Goal: Find specific page/section: Find specific page/section

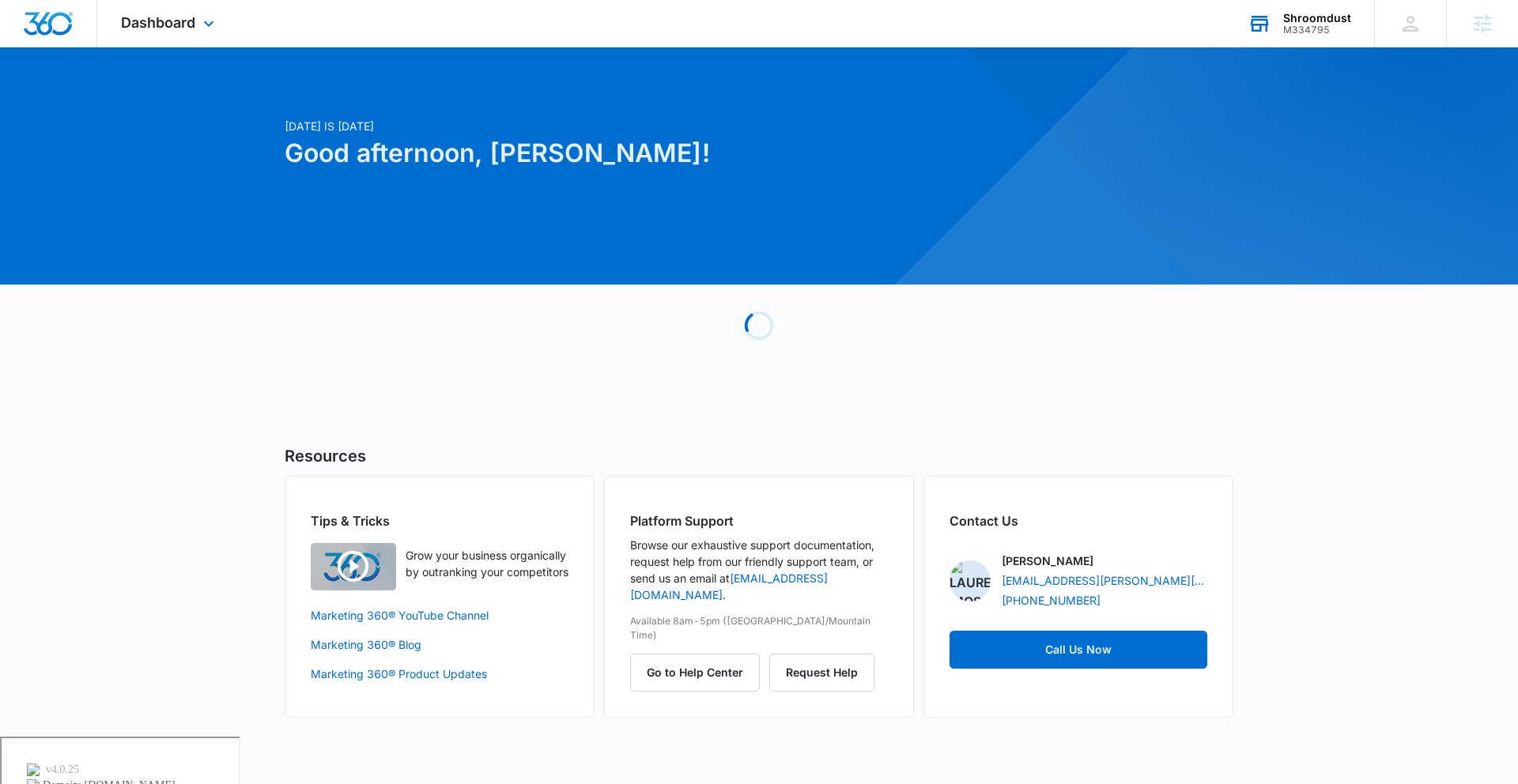
click at [1304, 22] on div "Shroomdust" at bounding box center [1317, 18] width 68 height 13
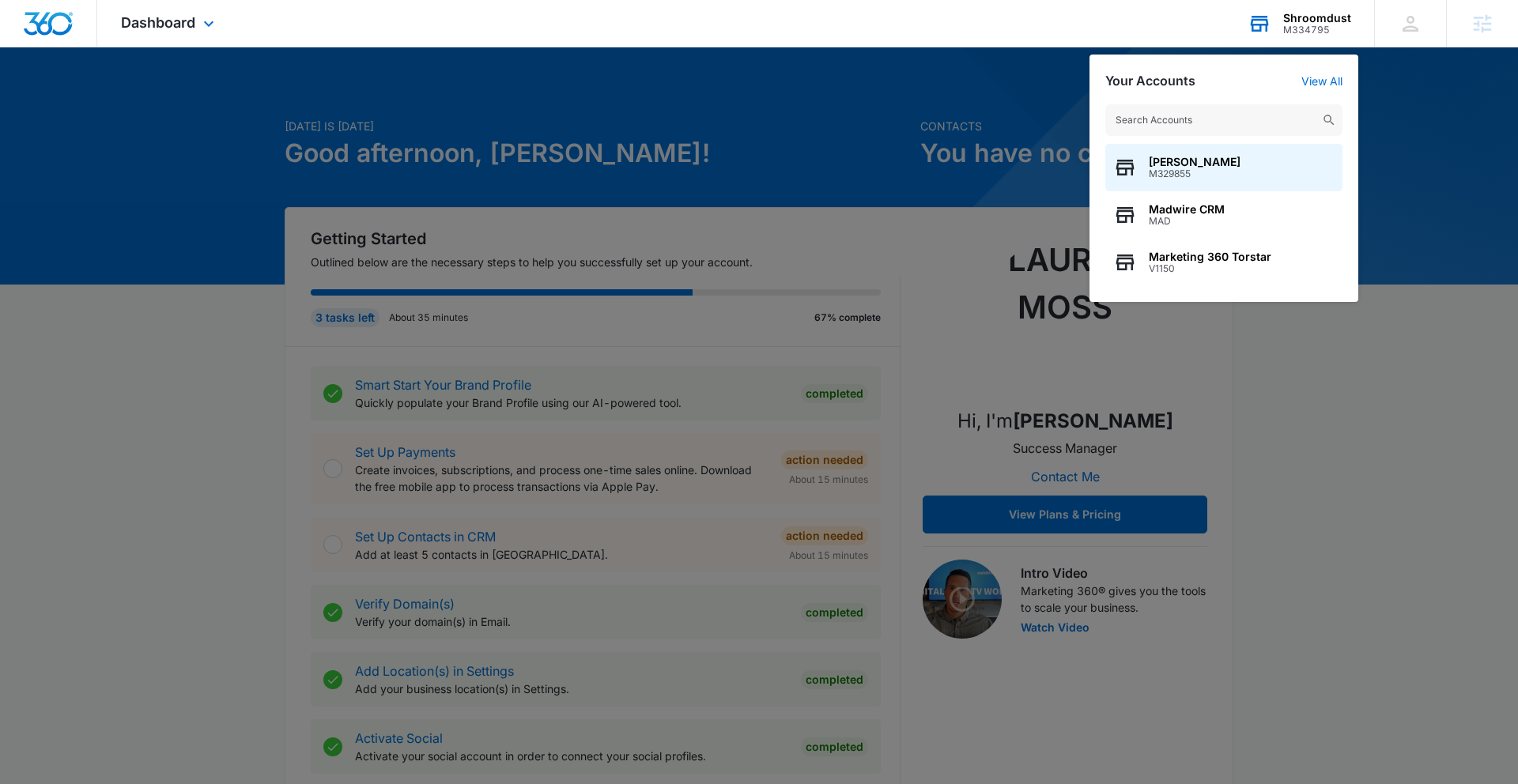
click at [1204, 104] on input "text" at bounding box center [1224, 120] width 237 height 32
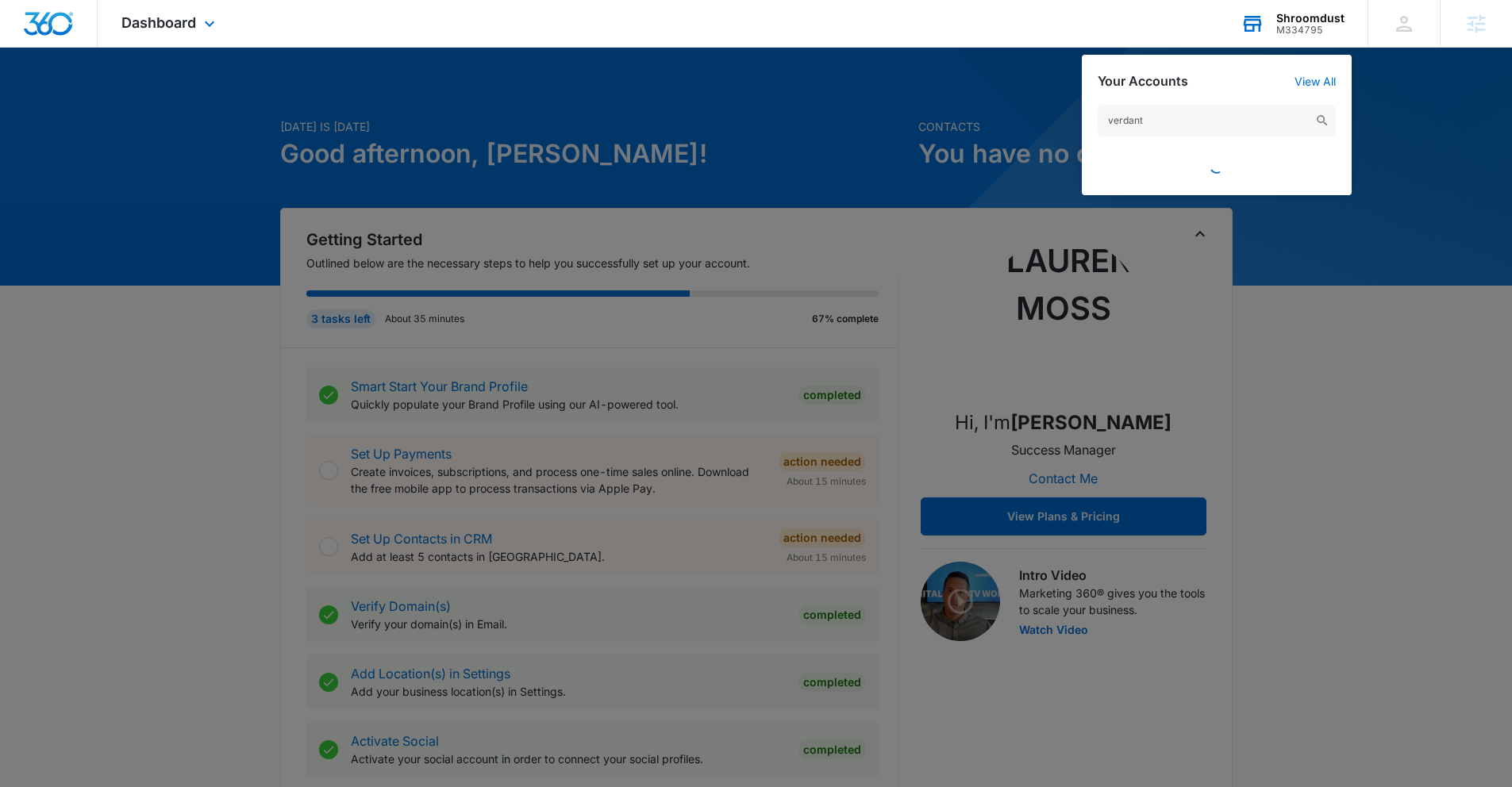
click at [1201, 123] on input "verdant" at bounding box center [1217, 121] width 238 height 32
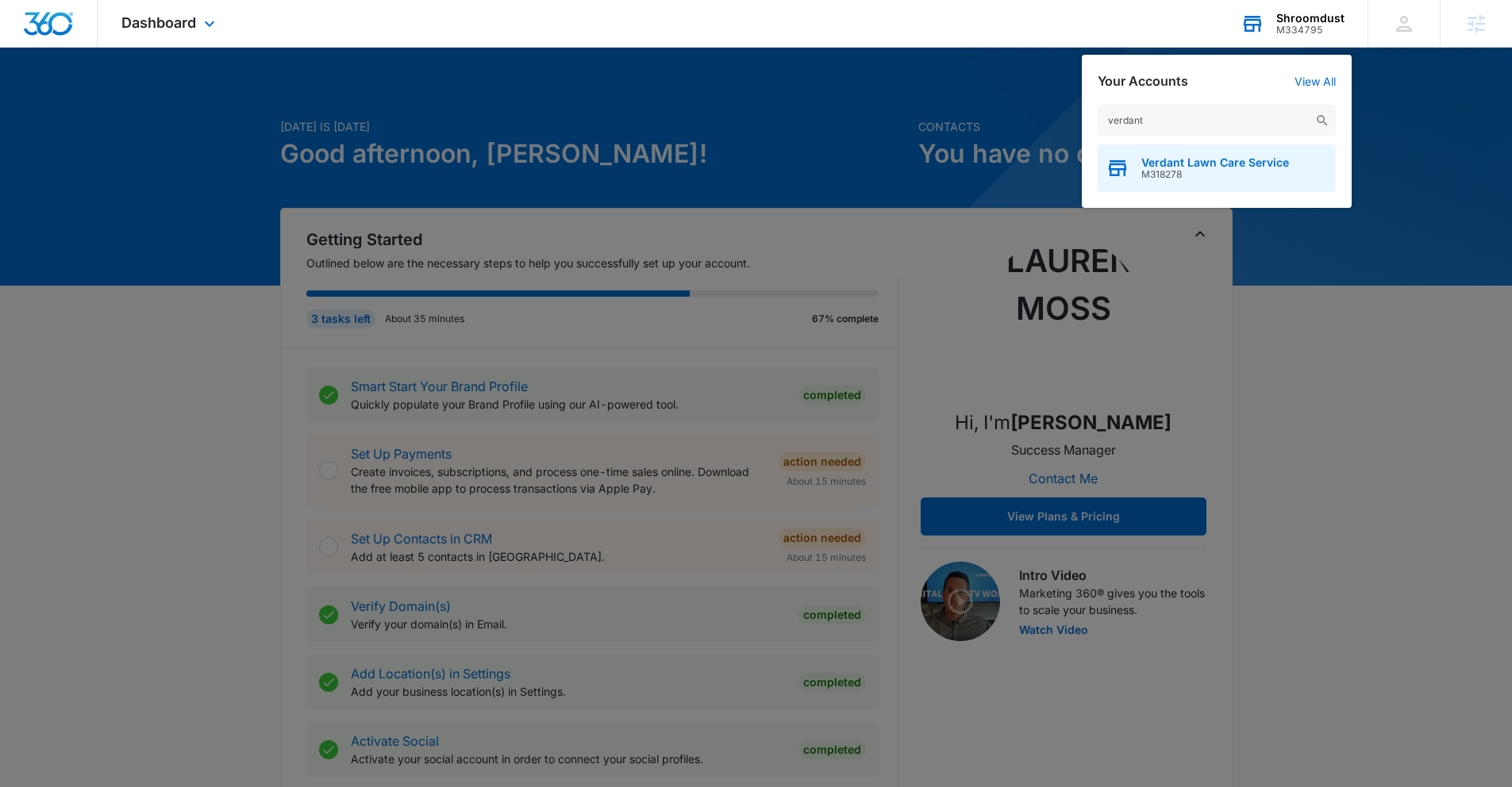
type input "verdant"
click at [1242, 172] on span "M318278" at bounding box center [1215, 174] width 148 height 11
